Goal: Task Accomplishment & Management: Manage account settings

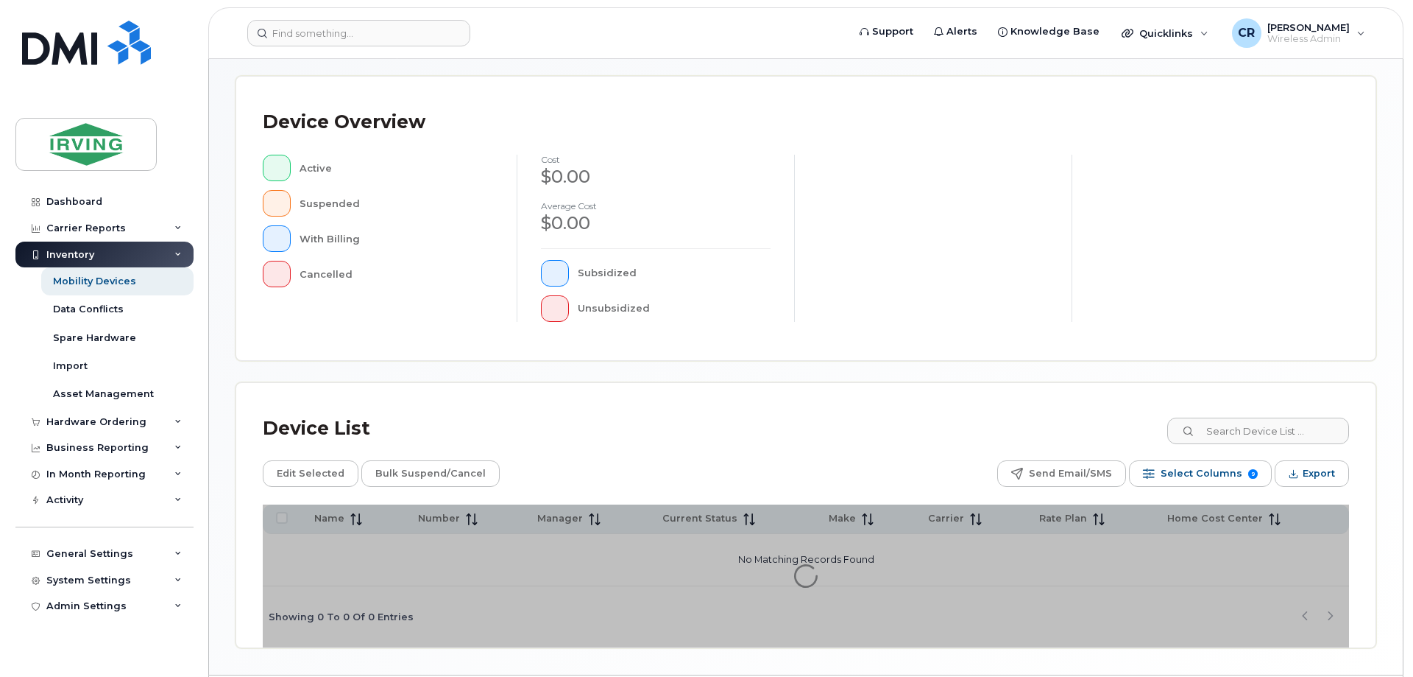
scroll to position [336, 0]
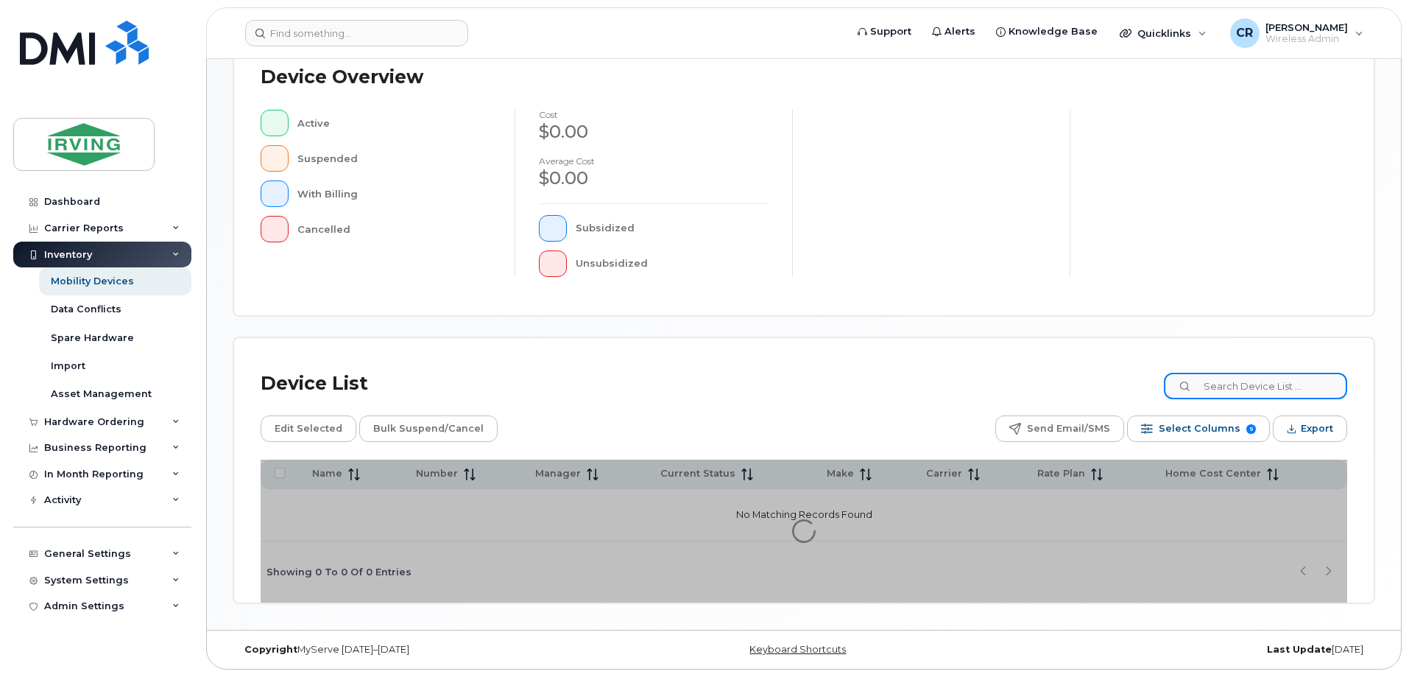
click at [1242, 394] on input at bounding box center [1255, 385] width 183 height 27
paste input "5063436648"
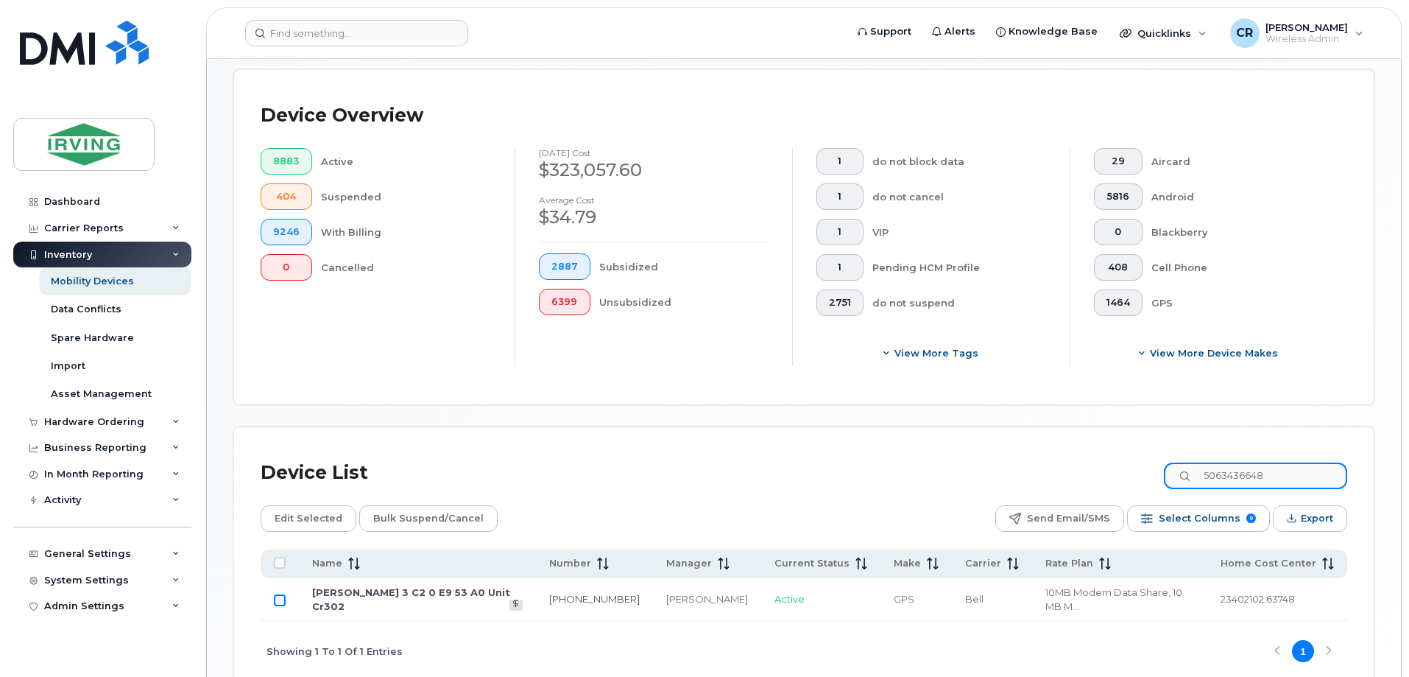
type input "5063436648"
click at [278, 594] on input "Row Unselected" at bounding box center [280, 600] width 12 height 12
checkbox input "true"
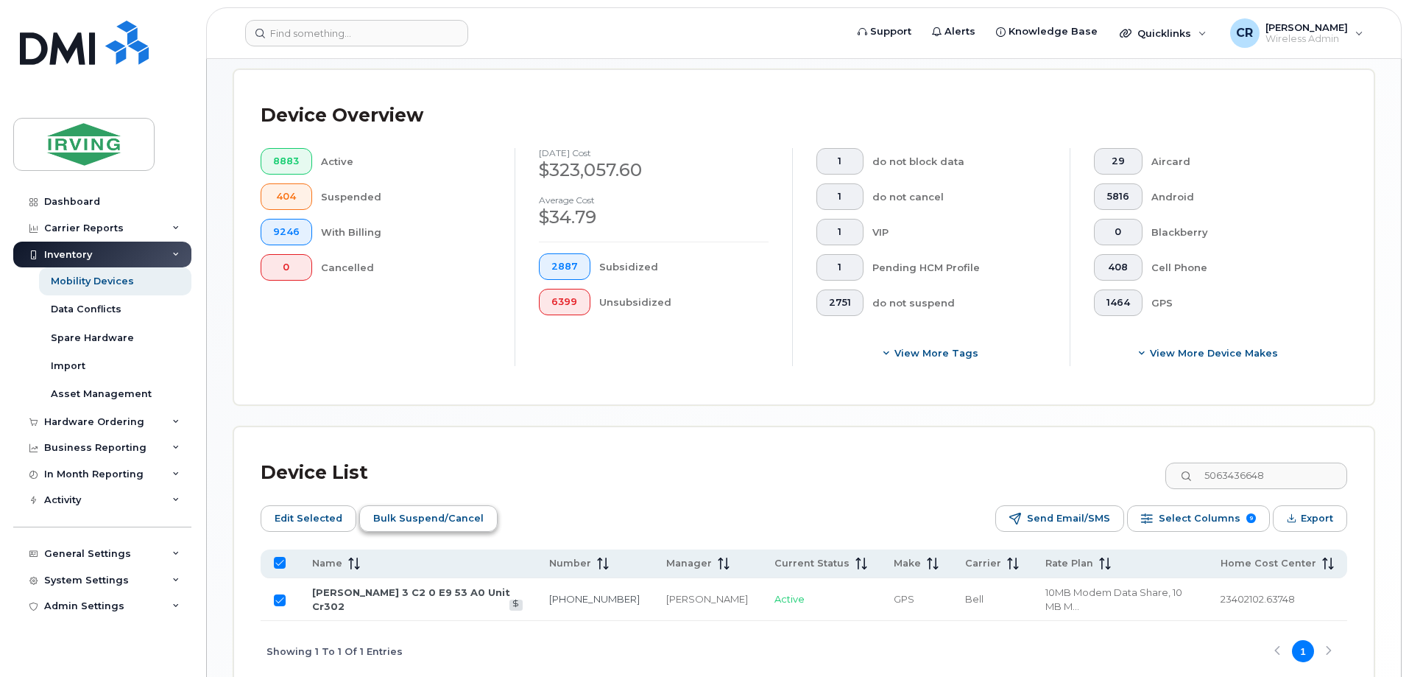
click at [392, 507] on span "Bulk Suspend/Cancel" at bounding box center [428, 518] width 110 height 22
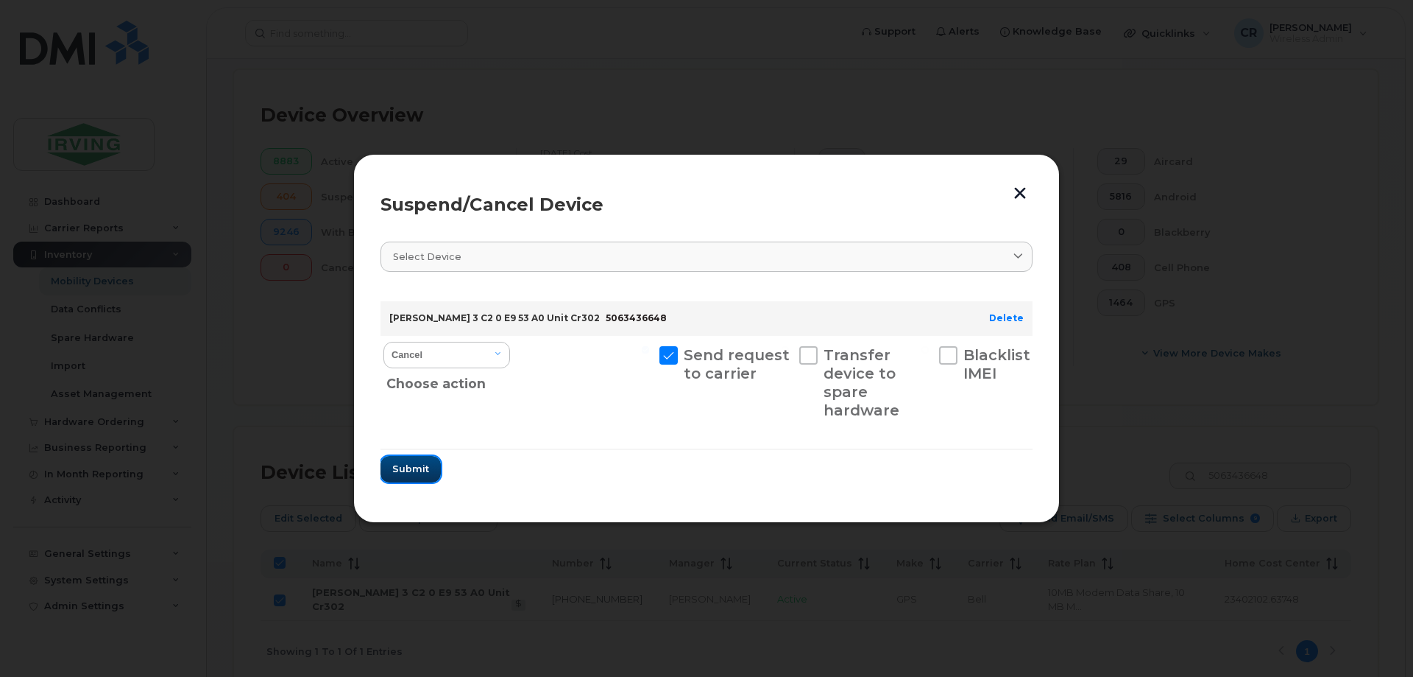
click at [404, 476] on span "Submit" at bounding box center [410, 469] width 37 height 14
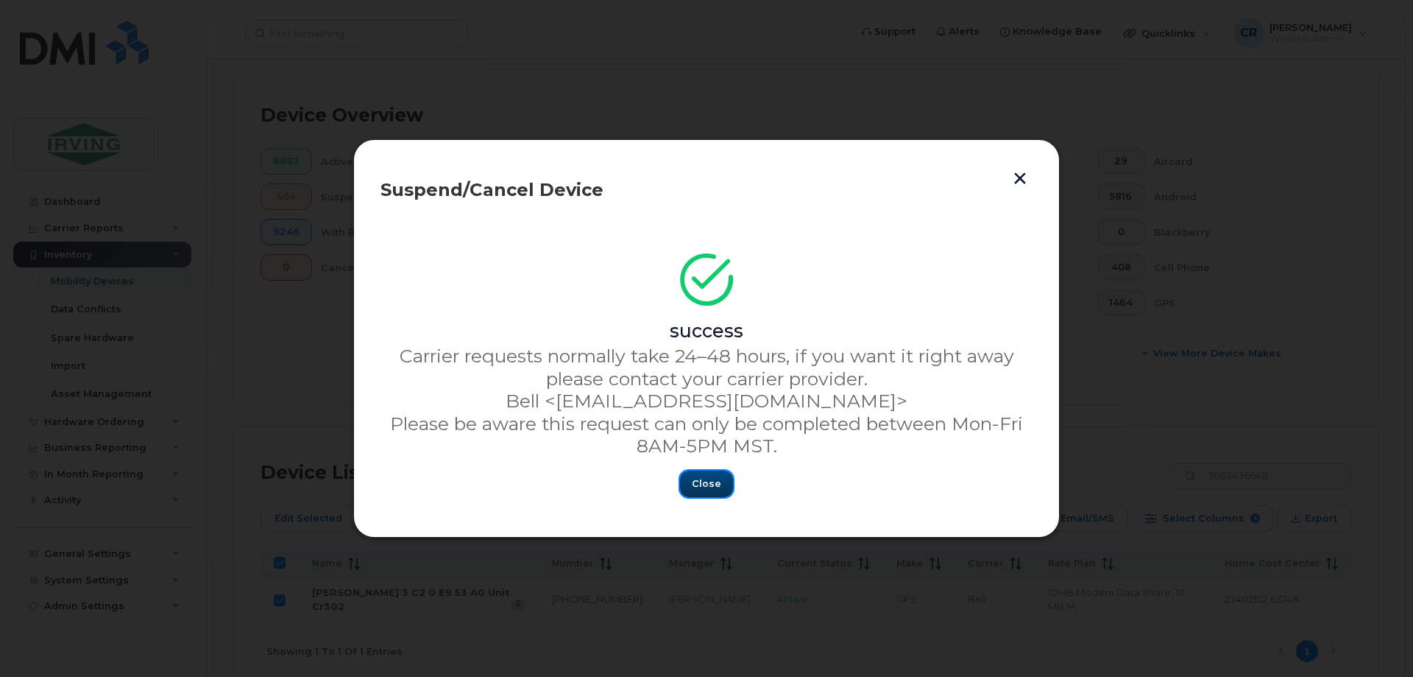
click at [702, 481] on span "Close" at bounding box center [706, 483] width 29 height 14
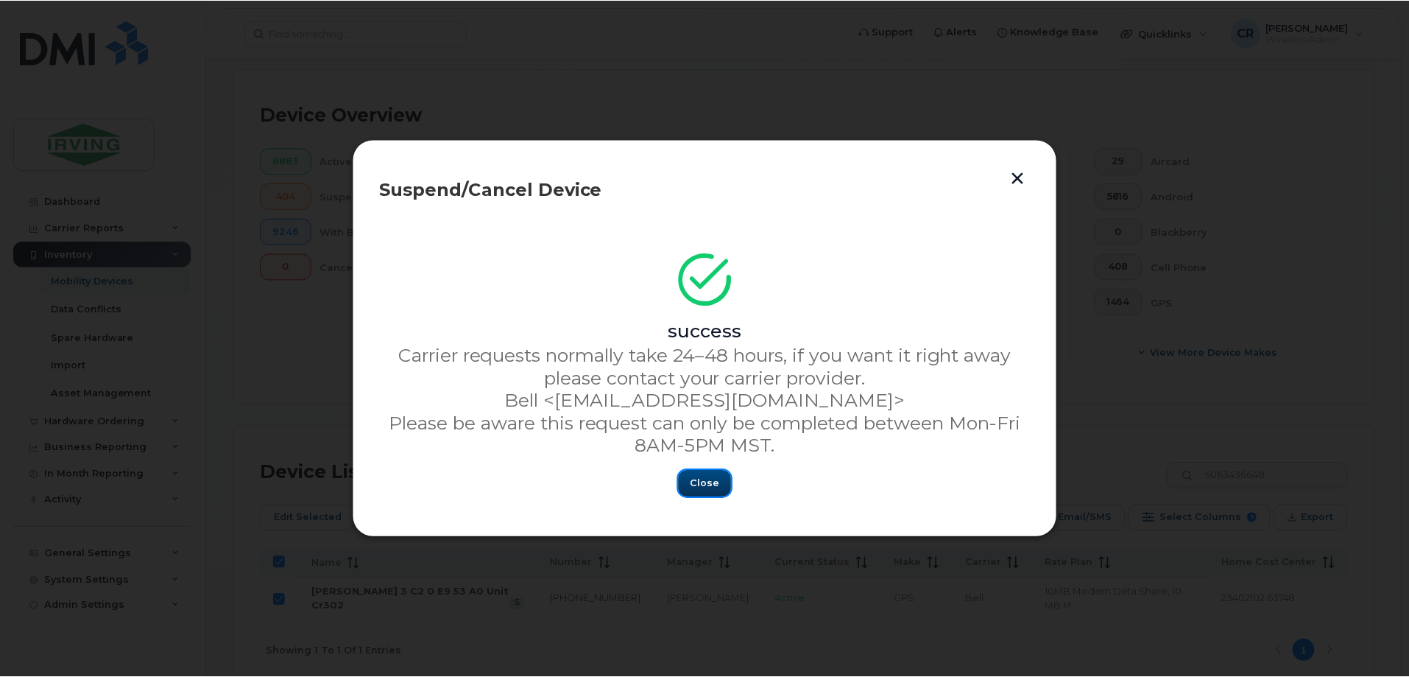
scroll to position [323, 0]
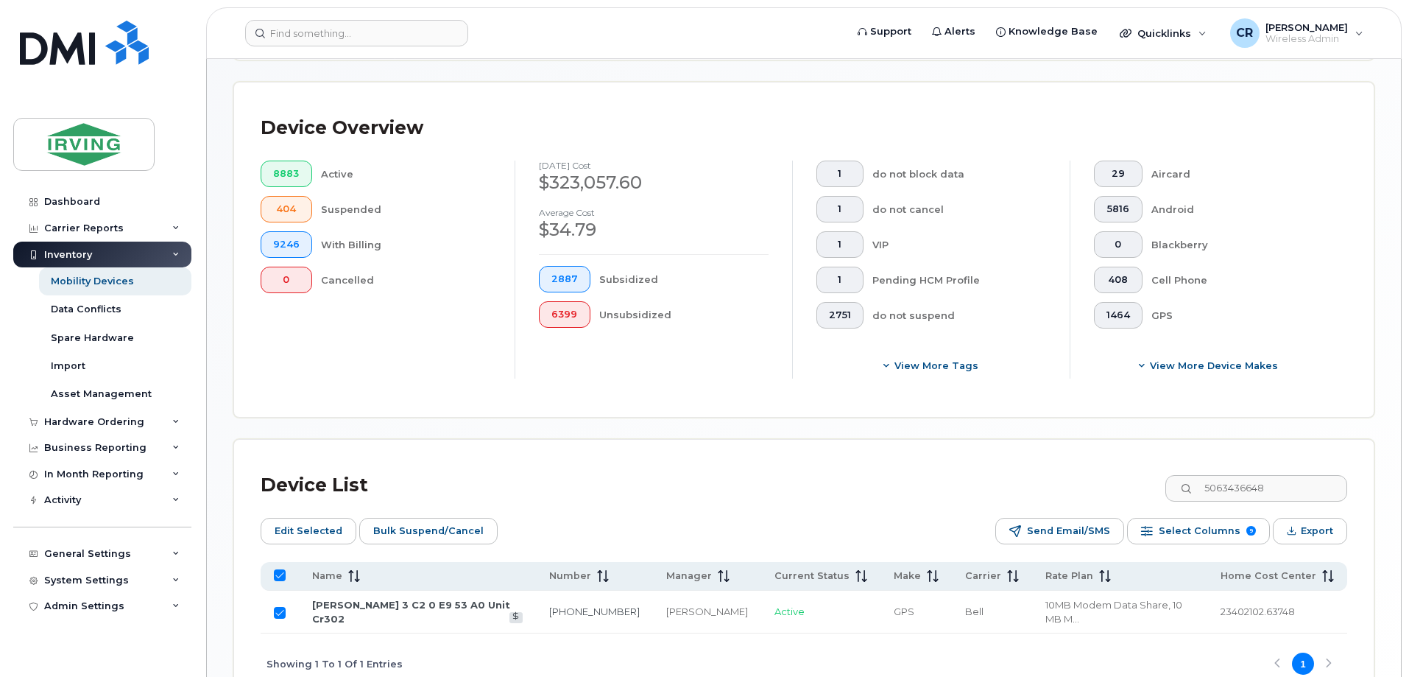
click at [273, 590] on td at bounding box center [280, 611] width 38 height 43
drag, startPoint x: 1309, startPoint y: 470, endPoint x: 905, endPoint y: 473, distance: 403.4
click at [907, 473] on div "Device List 5063436648" at bounding box center [804, 485] width 1087 height 38
paste input "0832"
type input "5063430832"
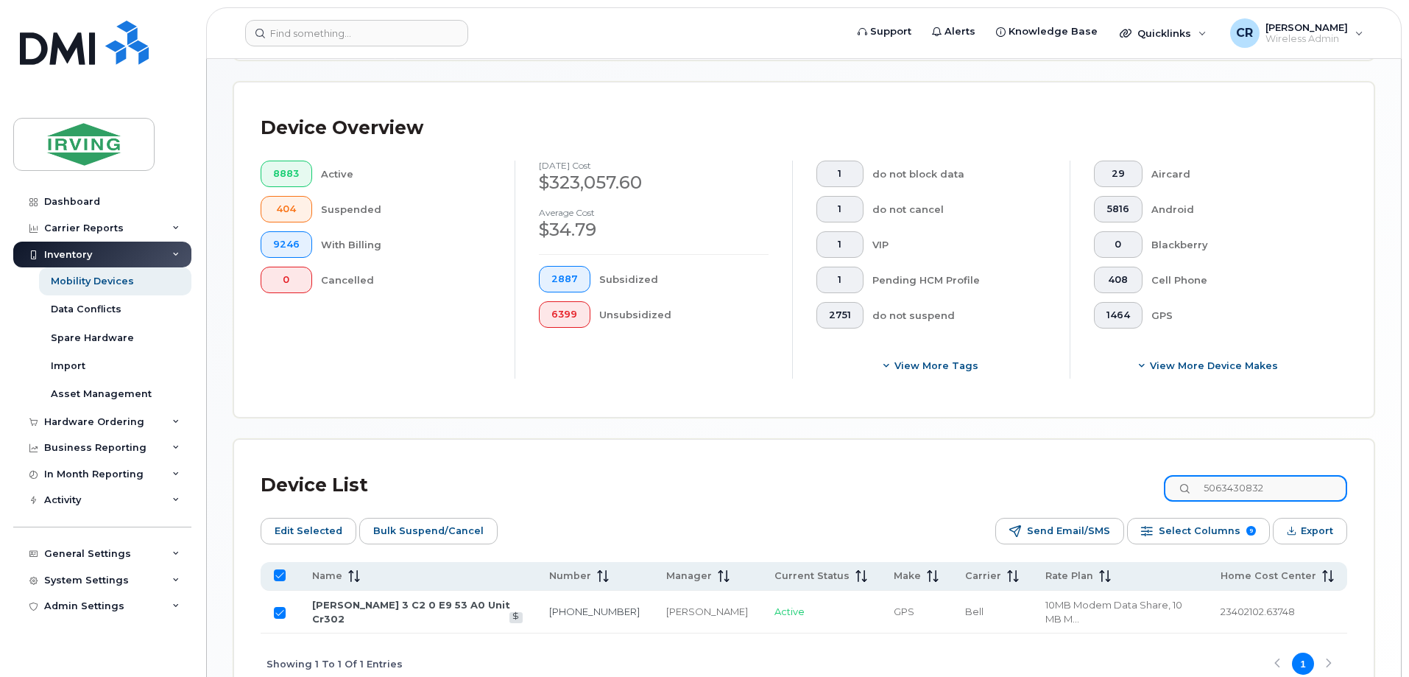
checkbox input "false"
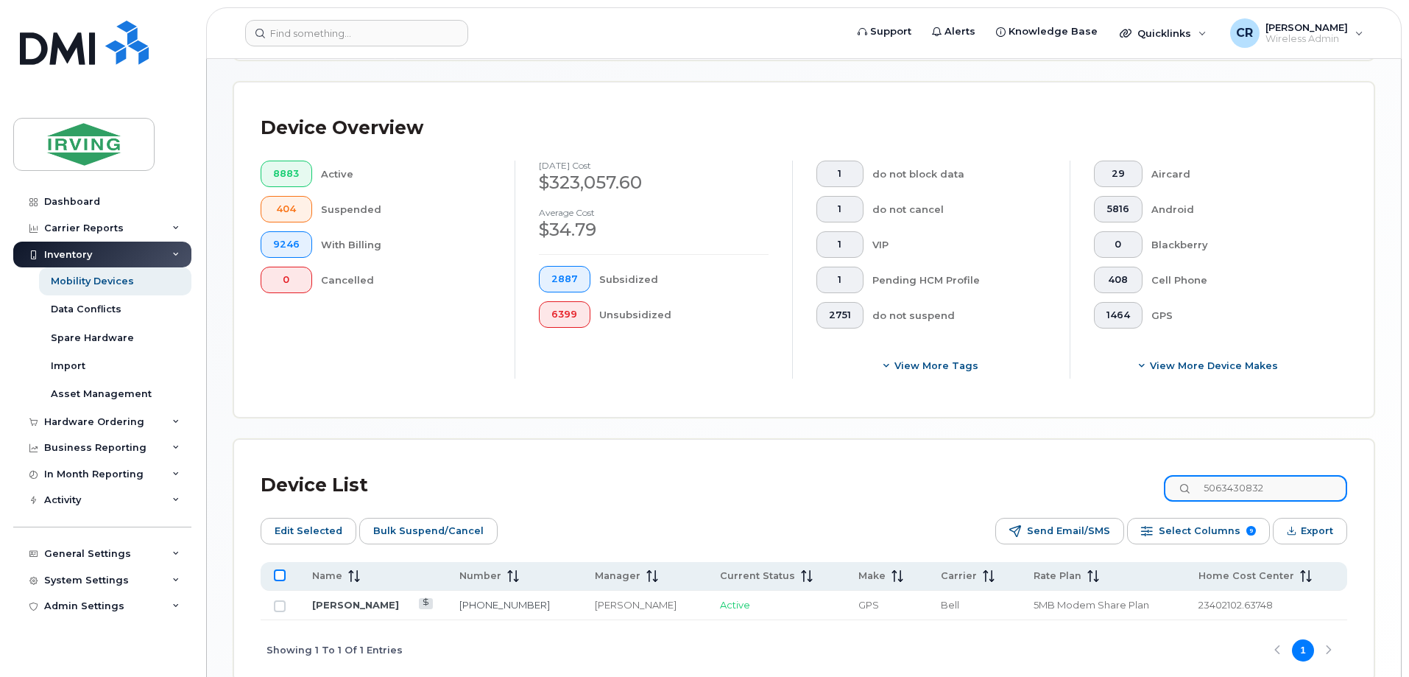
type input "5063430832"
click at [283, 569] on input "All items unselected" at bounding box center [280, 575] width 12 height 12
checkbox input "true"
click at [424, 524] on span "Bulk Suspend/Cancel" at bounding box center [428, 531] width 110 height 22
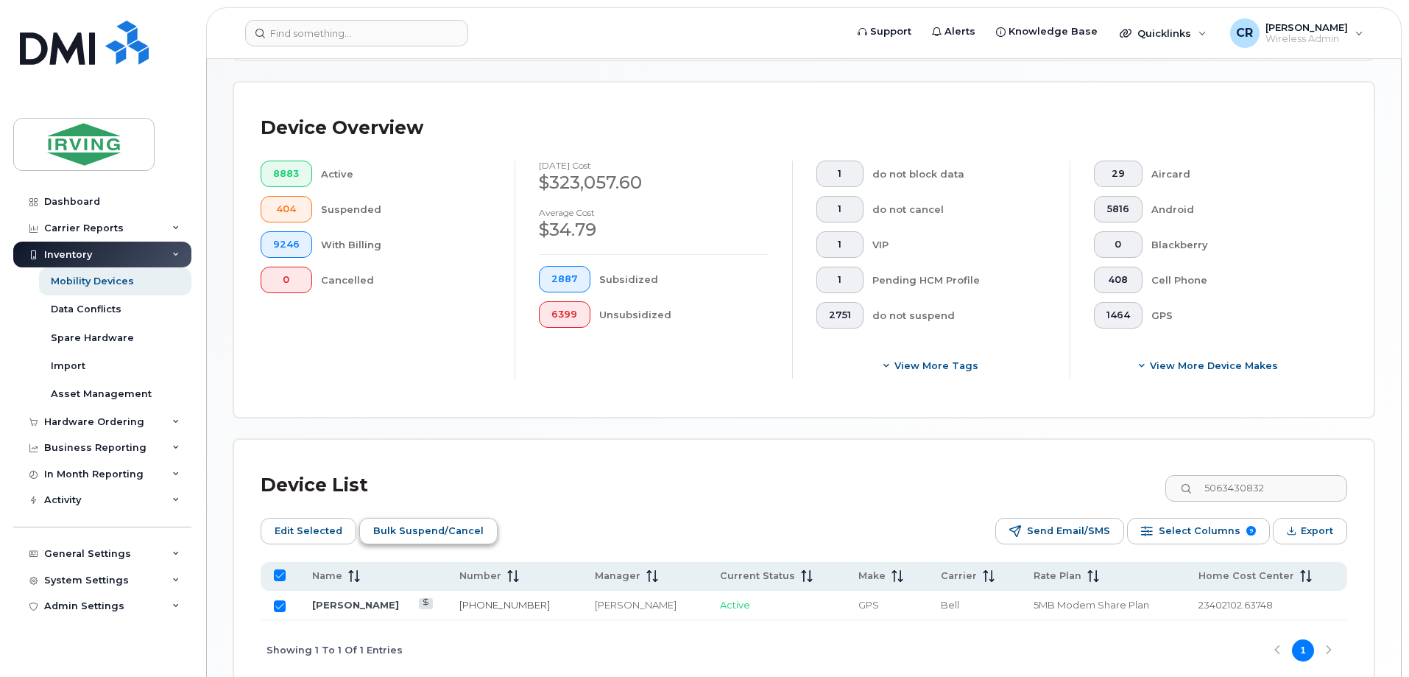
scroll to position [241, 0]
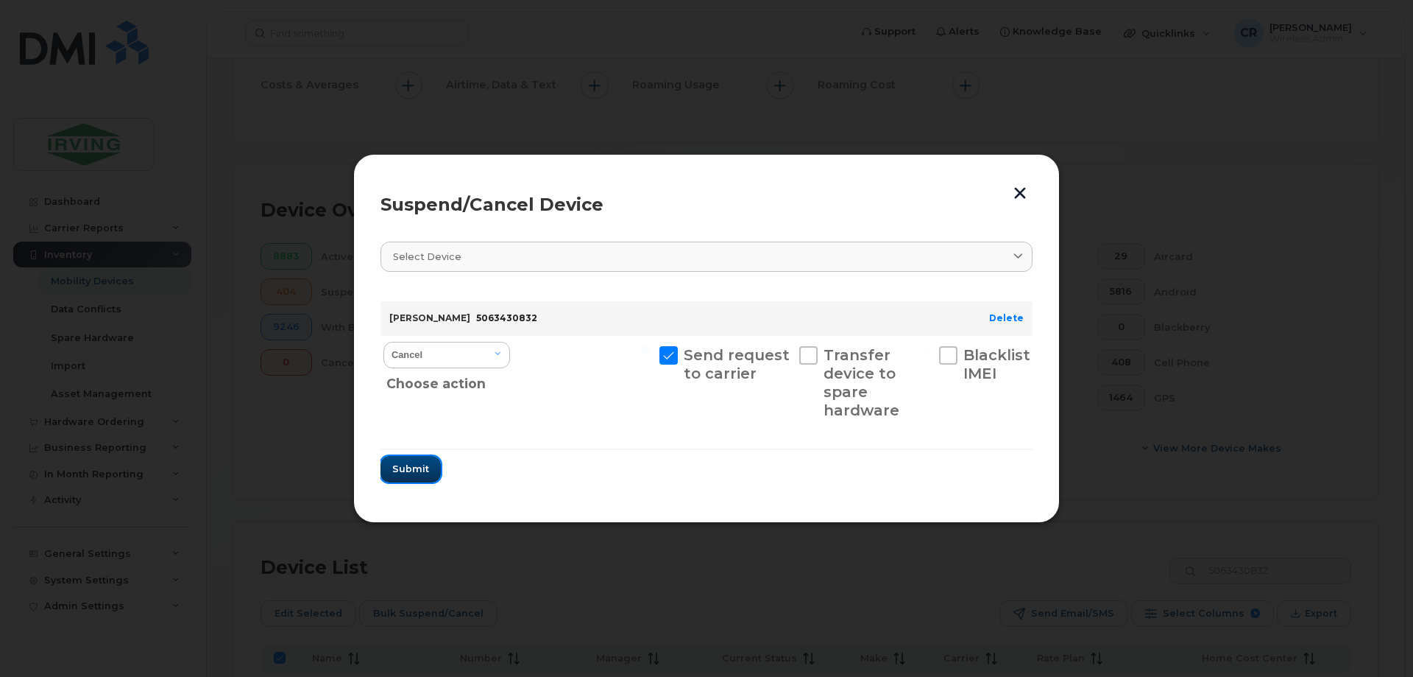
click at [403, 475] on span "Submit" at bounding box center [410, 469] width 37 height 14
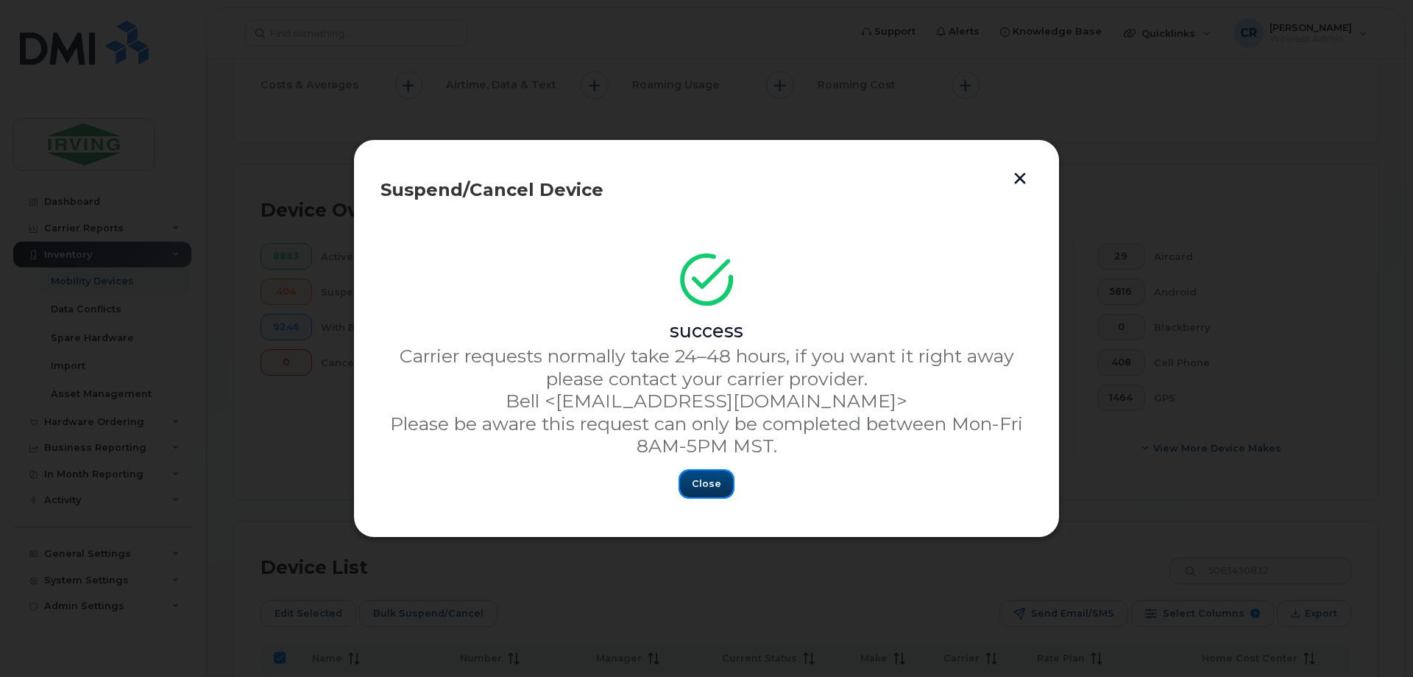
click at [713, 479] on span "Close" at bounding box center [706, 483] width 29 height 14
